Goal: Use online tool/utility

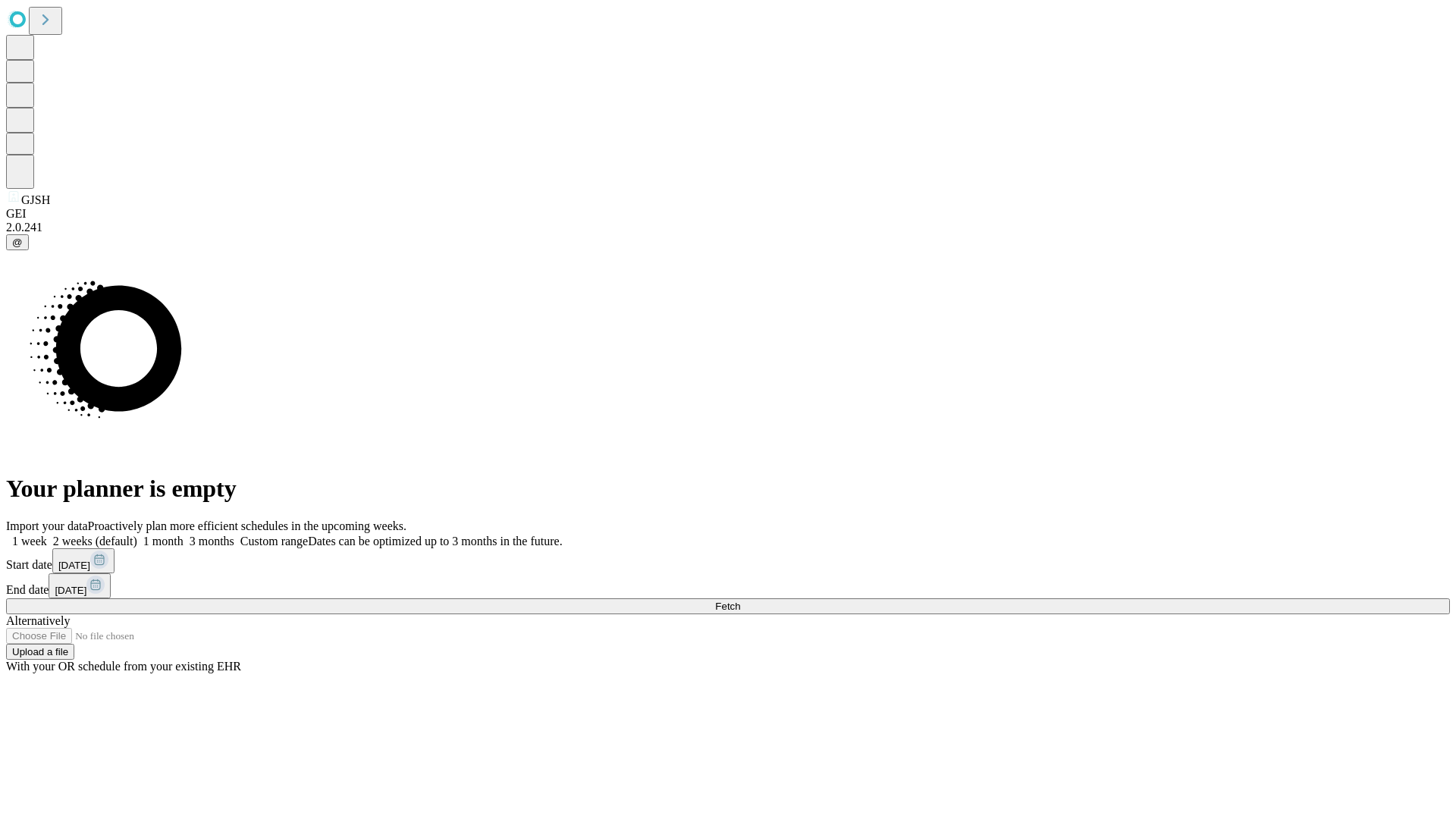
click at [740, 600] on span "Fetch" at bounding box center [727, 606] width 25 height 11
